Goal: Task Accomplishment & Management: Complete application form

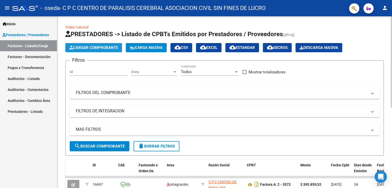
click at [100, 49] on span "Cargar Comprobante" at bounding box center [93, 47] width 49 height 5
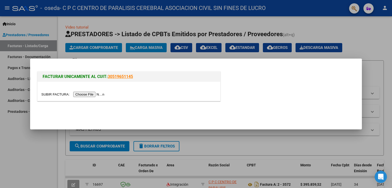
click at [97, 95] on input "file" at bounding box center [73, 94] width 65 height 5
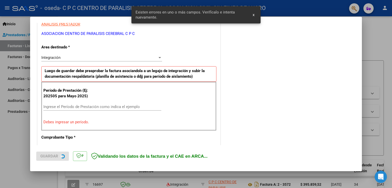
scroll to position [106, 0]
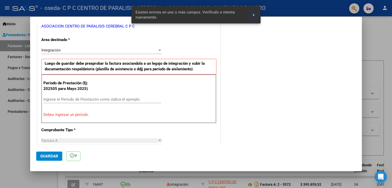
click at [253, 15] on span "x" at bounding box center [254, 15] width 2 height 5
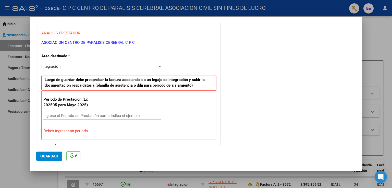
scroll to position [102, 0]
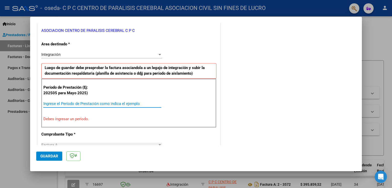
click at [89, 103] on input "Ingrese el Período de Prestación como indica el ejemplo" at bounding box center [102, 104] width 118 height 5
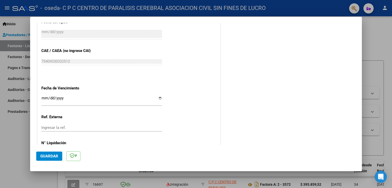
scroll to position [326, 0]
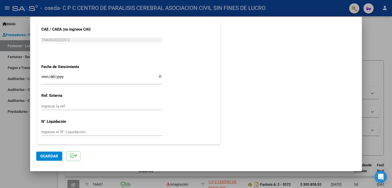
type input "202509"
click at [158, 76] on input "Ingresar la fecha" at bounding box center [101, 79] width 121 height 8
type input "[DATE]"
click at [45, 158] on span "Guardar" at bounding box center [49, 156] width 18 height 5
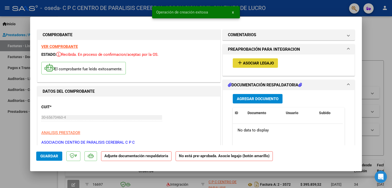
click at [262, 63] on span "Asociar Legajo" at bounding box center [258, 63] width 31 height 5
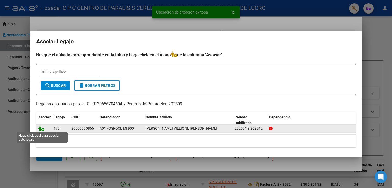
click at [41, 129] on icon at bounding box center [41, 129] width 6 height 6
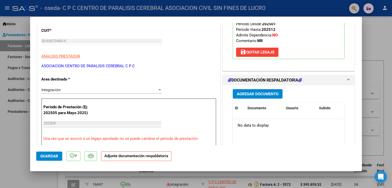
scroll to position [102, 0]
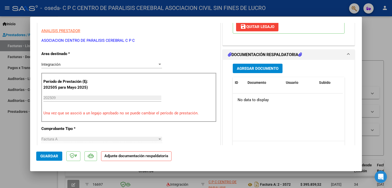
click at [260, 66] on span "Agregar Documento" at bounding box center [258, 68] width 42 height 5
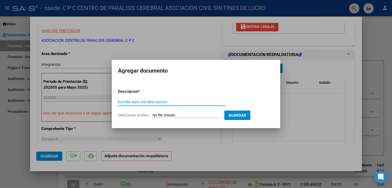
click at [177, 101] on input "Escriba aquí una descripcion" at bounding box center [172, 102] width 108 height 5
type input "factura"
click at [175, 115] on input "Seleccionar Archivo" at bounding box center [187, 115] width 68 height 5
type input "C:\fakepath\30656704604_001_00002_00003580.pdf"
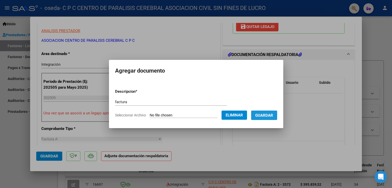
click at [269, 114] on span "Guardar" at bounding box center [264, 115] width 18 height 5
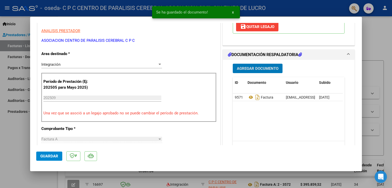
click at [258, 64] on button "Agregar Documento" at bounding box center [258, 68] width 50 height 9
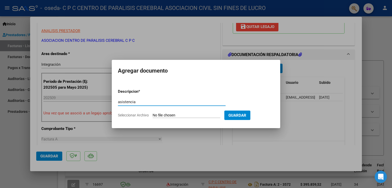
type input "asistencia"
click at [190, 115] on input "Seleccionar Archivo" at bounding box center [187, 115] width 68 height 5
type input "C:\fakepath\PLANILLA DE ASISTENCIA.pdf"
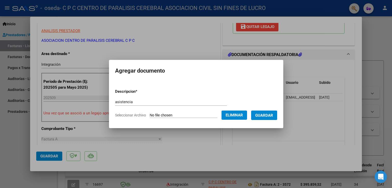
click at [270, 114] on span "Guardar" at bounding box center [264, 115] width 18 height 5
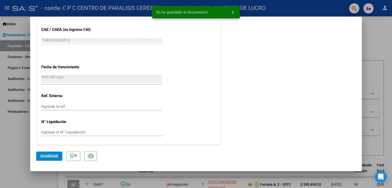
scroll to position [334, 0]
click at [49, 156] on span "Guardar" at bounding box center [49, 156] width 18 height 5
click at [52, 157] on span "Guardar" at bounding box center [49, 156] width 18 height 5
click at [233, 13] on span "x" at bounding box center [233, 12] width 2 height 5
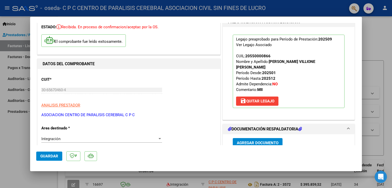
scroll to position [0, 0]
